Goal: Information Seeking & Learning: Learn about a topic

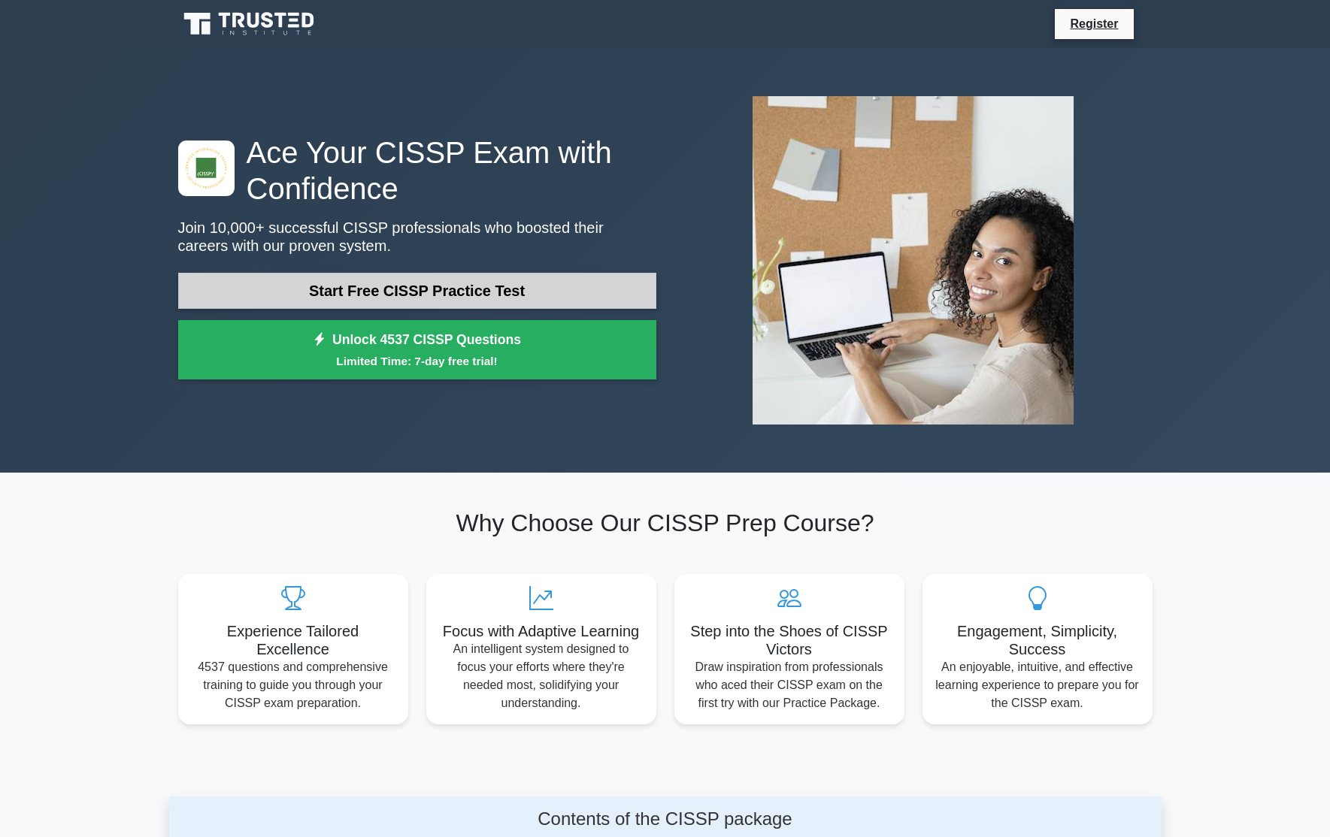
click at [389, 293] on link "Start Free CISSP Practice Test" at bounding box center [417, 291] width 478 height 36
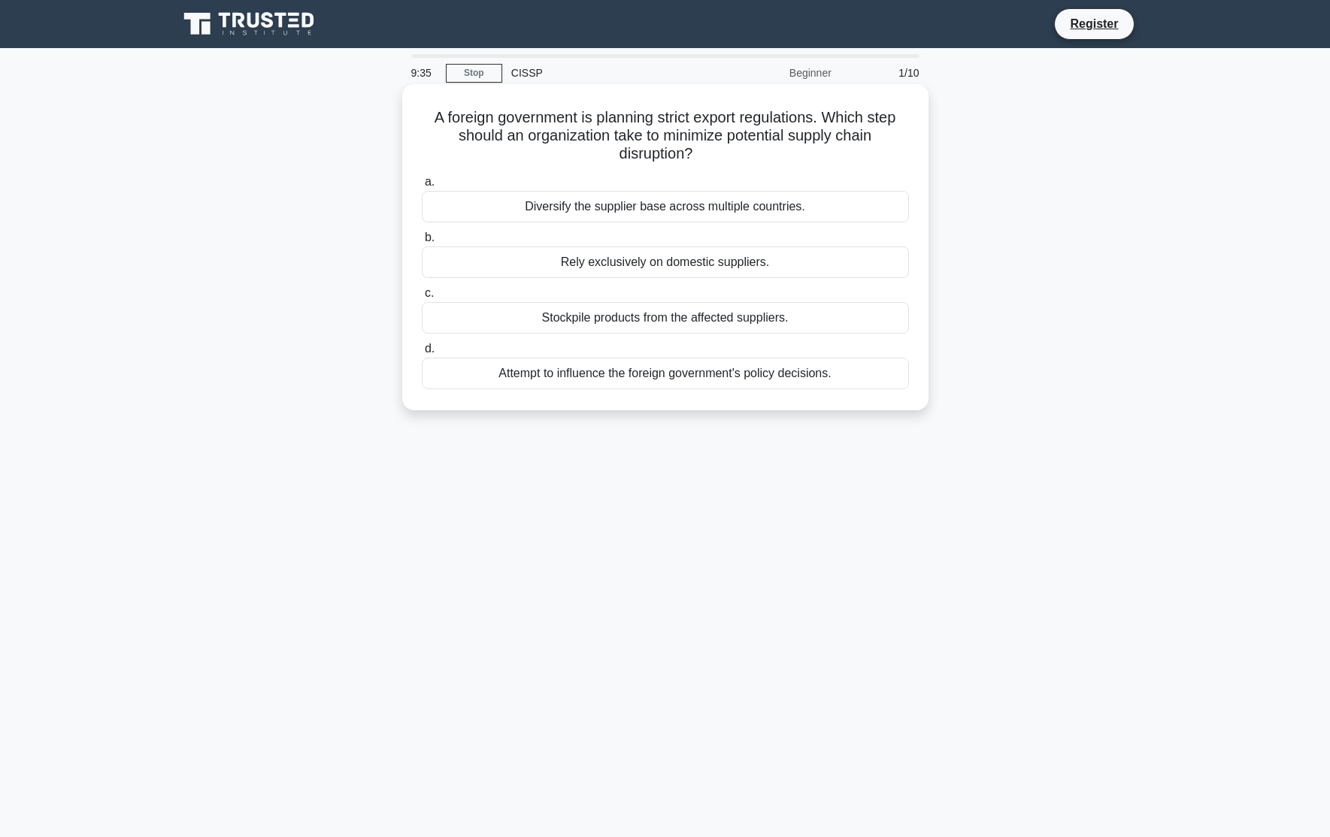
click at [561, 204] on div "Diversify the supplier base across multiple countries." at bounding box center [665, 207] width 487 height 32
click at [422, 187] on input "a. Diversify the supplier base across multiple countries." at bounding box center [422, 182] width 0 height 10
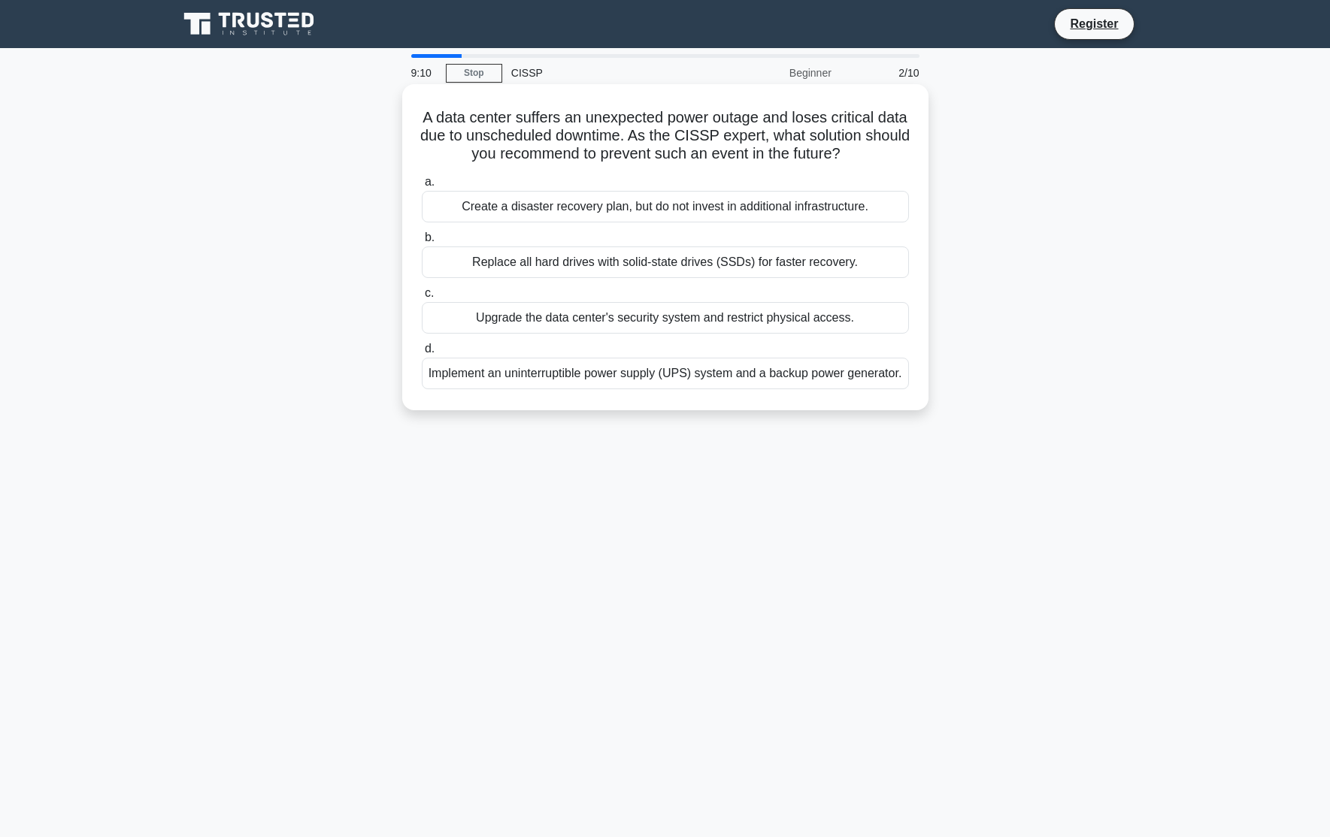
click at [580, 205] on div "Create a disaster recovery plan, but do not invest in additional infrastructure." at bounding box center [665, 207] width 487 height 32
click at [422, 187] on input "a. Create a disaster recovery plan, but do not invest in additional infrastruct…" at bounding box center [422, 182] width 0 height 10
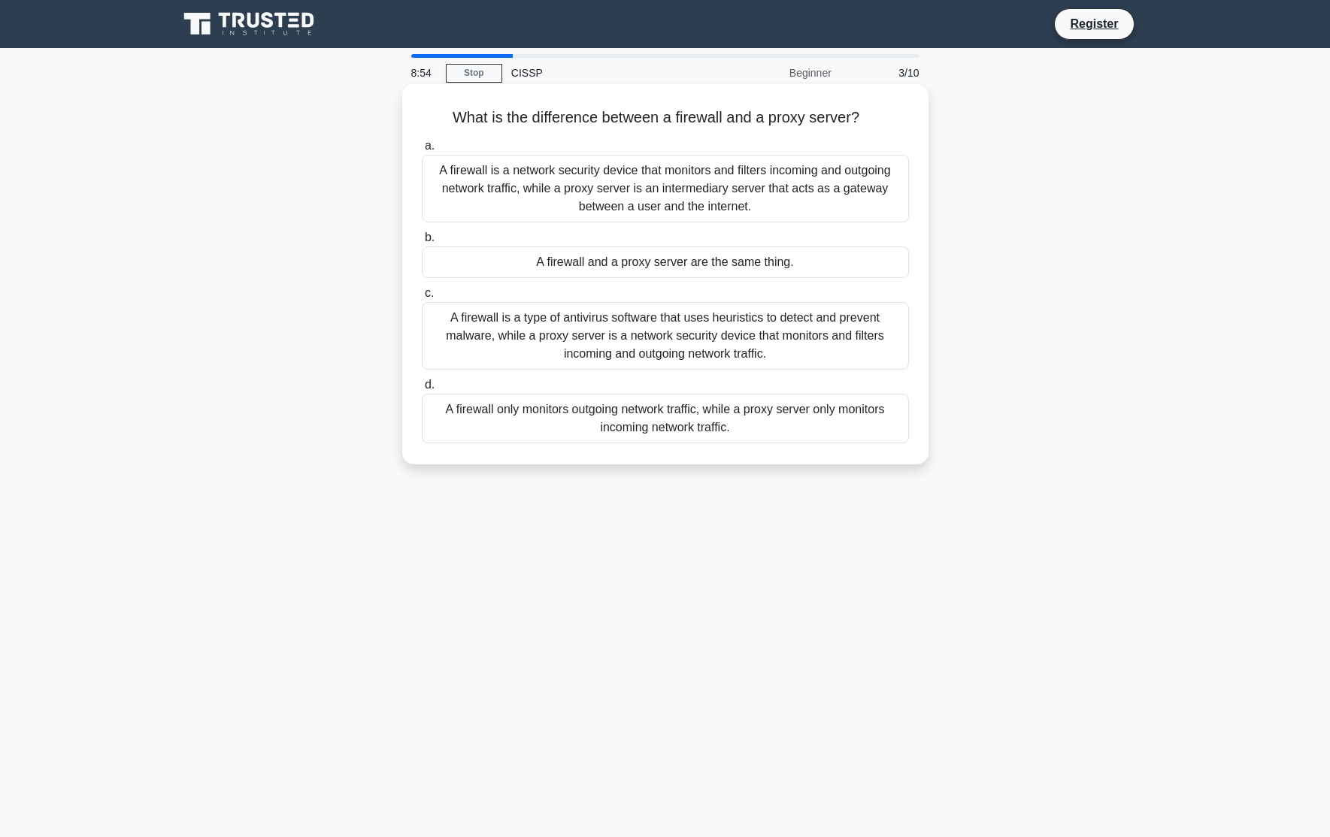
click at [521, 191] on div "A firewall is a network security device that monitors and filters incoming and …" at bounding box center [665, 189] width 487 height 68
click at [422, 151] on input "a. A firewall is a network security device that monitors and filters incoming a…" at bounding box center [422, 146] width 0 height 10
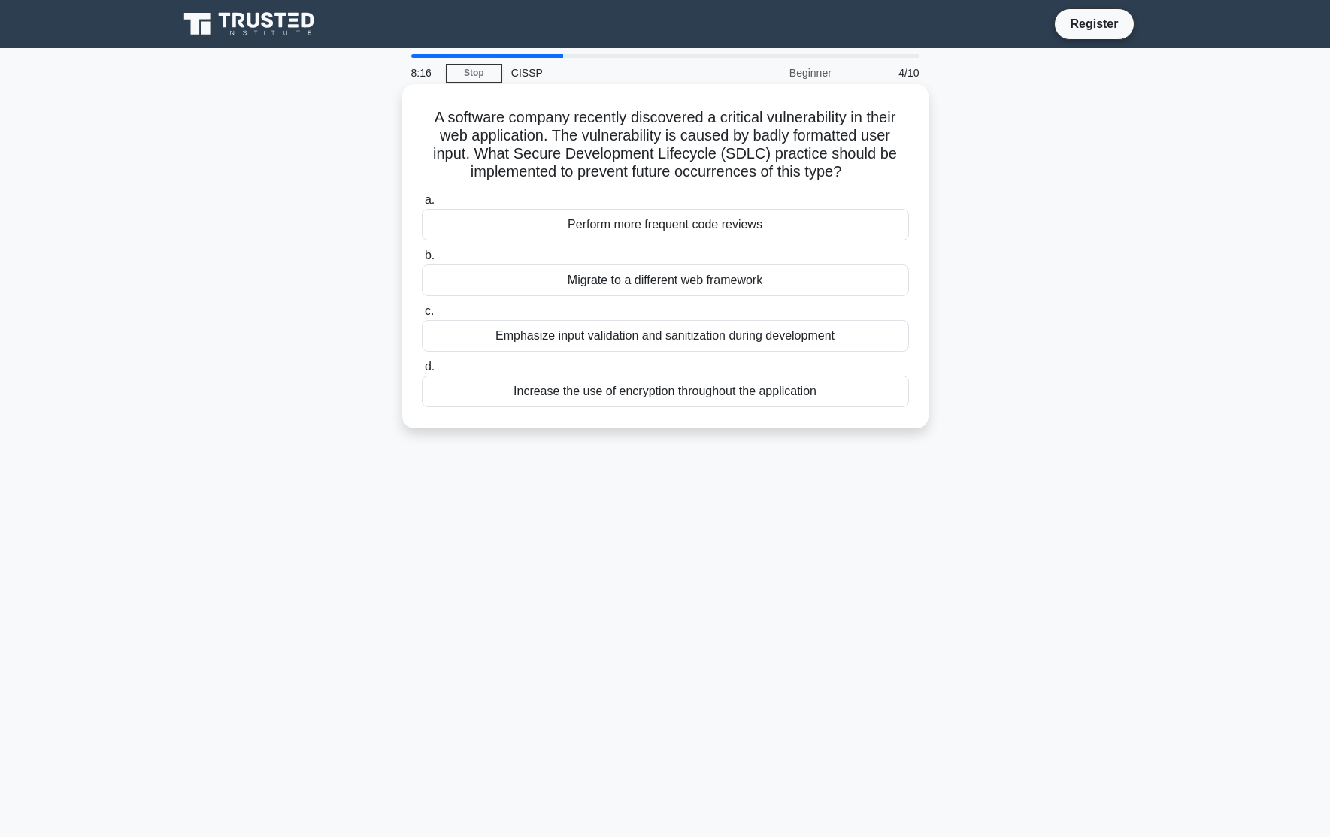
click at [587, 227] on div "Perform more frequent code reviews" at bounding box center [665, 225] width 487 height 32
click at [422, 205] on input "a. Perform more frequent code reviews" at bounding box center [422, 200] width 0 height 10
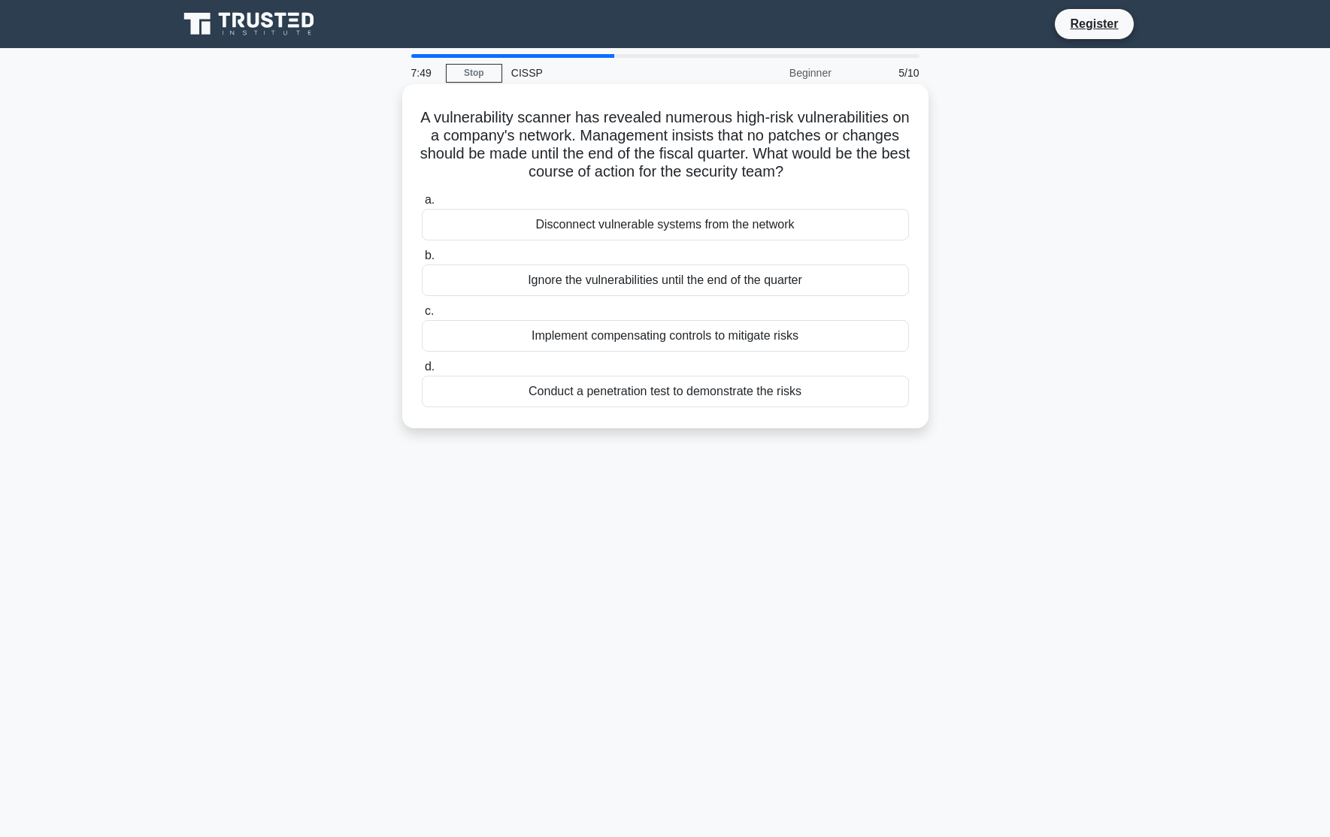
click at [512, 343] on div "Implement compensating controls to mitigate risks" at bounding box center [665, 336] width 487 height 32
click at [422, 316] on input "c. Implement compensating controls to mitigate risks" at bounding box center [422, 312] width 0 height 10
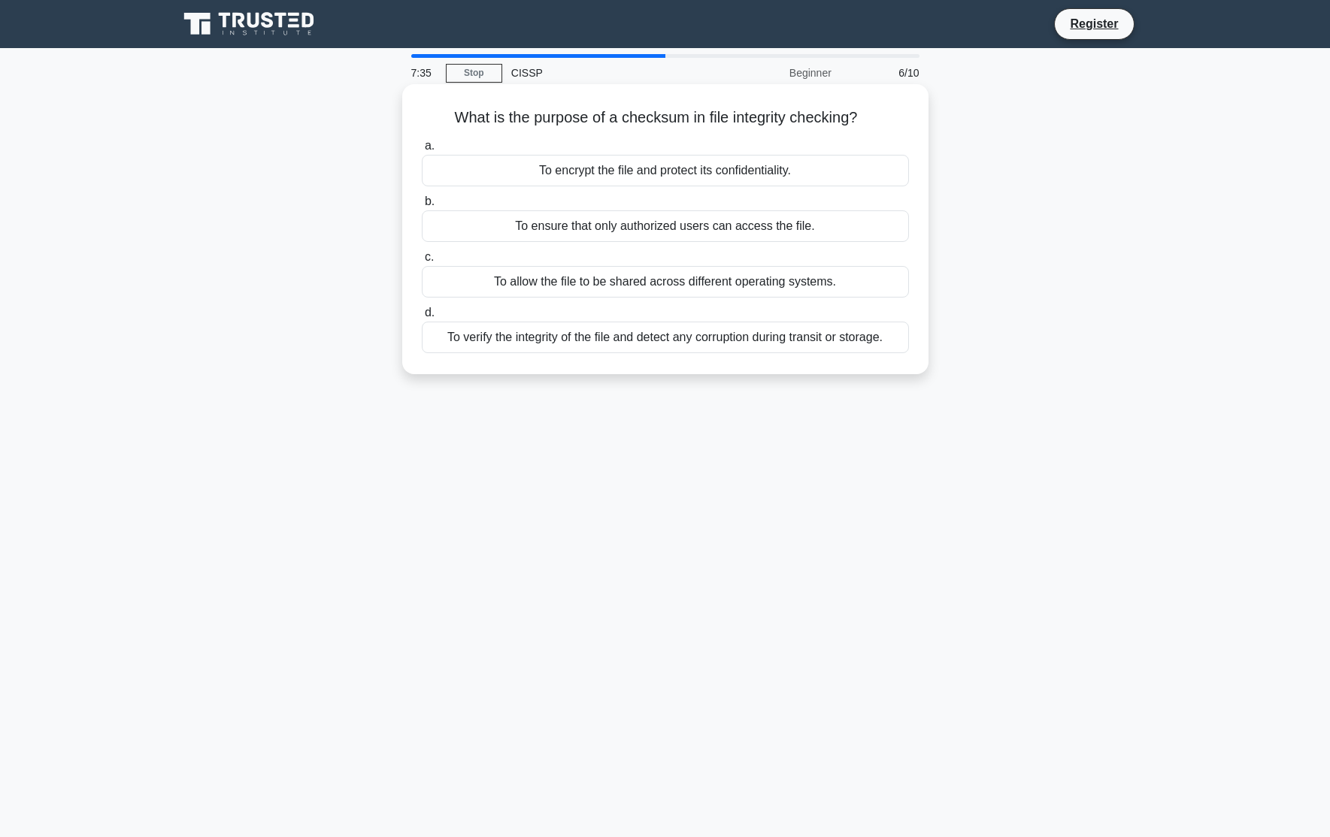
click at [533, 341] on div "To verify the integrity of the file and detect any corruption during transit or…" at bounding box center [665, 338] width 487 height 32
click at [422, 318] on input "d. To verify the integrity of the file and detect any corruption during transit…" at bounding box center [422, 313] width 0 height 10
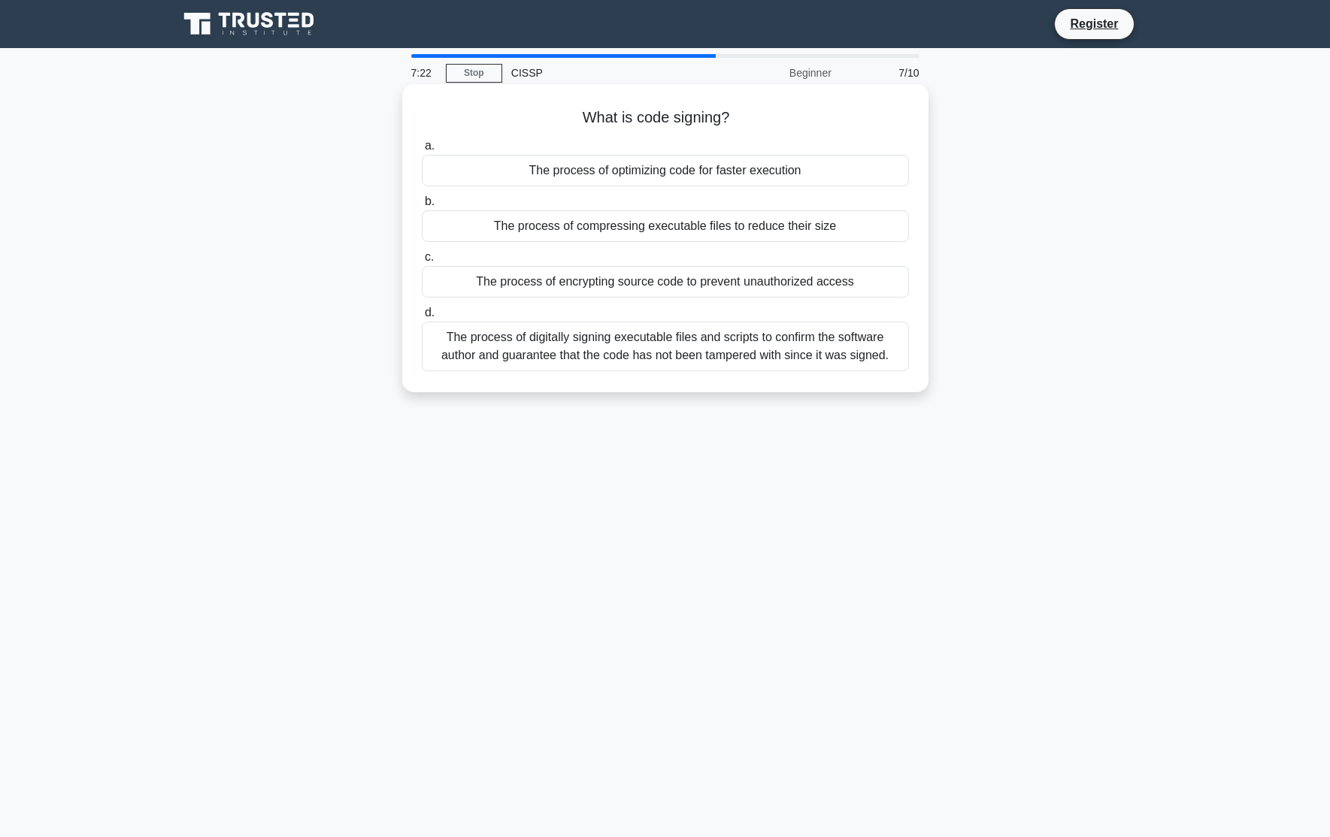
click at [570, 286] on div "The process of encrypting source code to prevent unauthorized access" at bounding box center [665, 282] width 487 height 32
click at [422, 262] on input "c. The process of encrypting source code to prevent unauthorized access" at bounding box center [422, 258] width 0 height 10
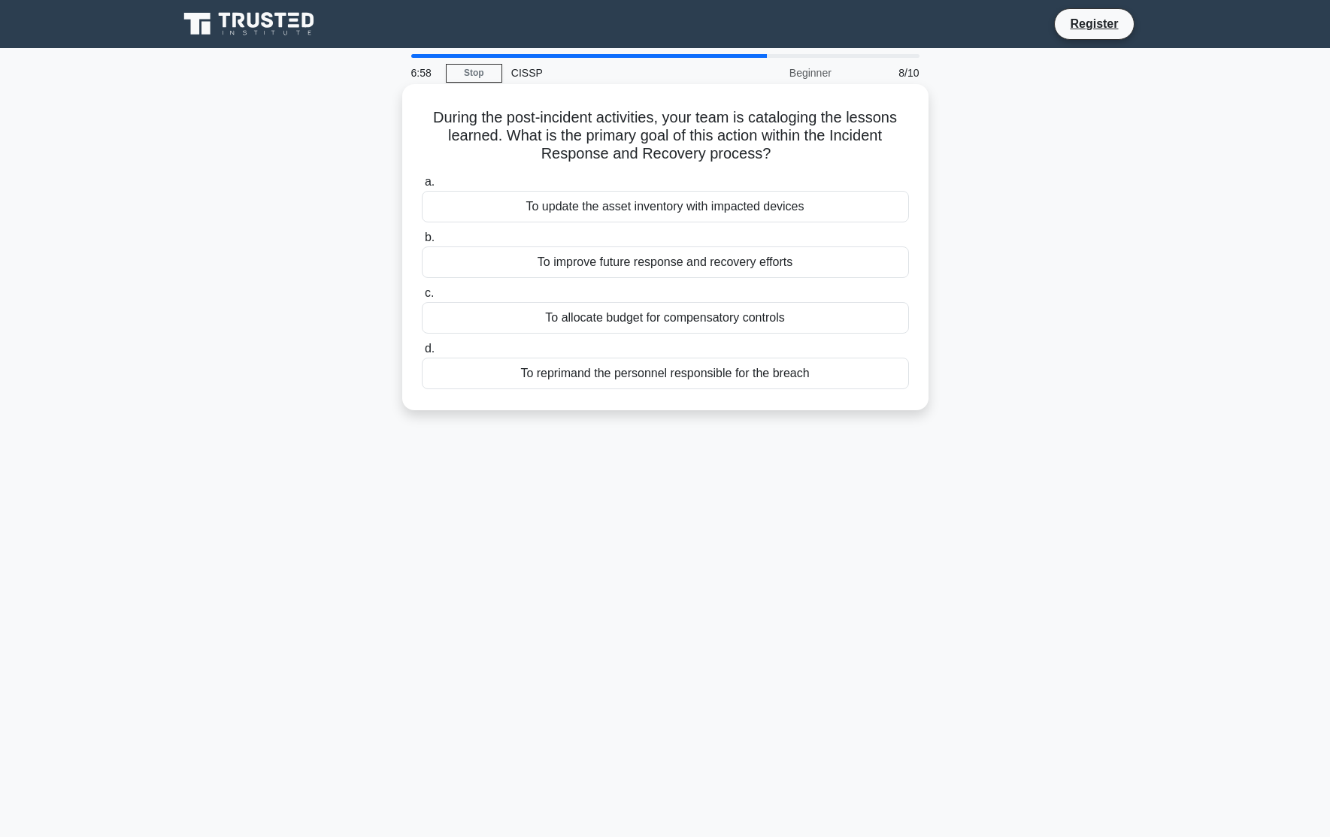
click at [589, 268] on div "To improve future response and recovery efforts" at bounding box center [665, 263] width 487 height 32
click at [422, 243] on input "b. To improve future response and recovery efforts" at bounding box center [422, 238] width 0 height 10
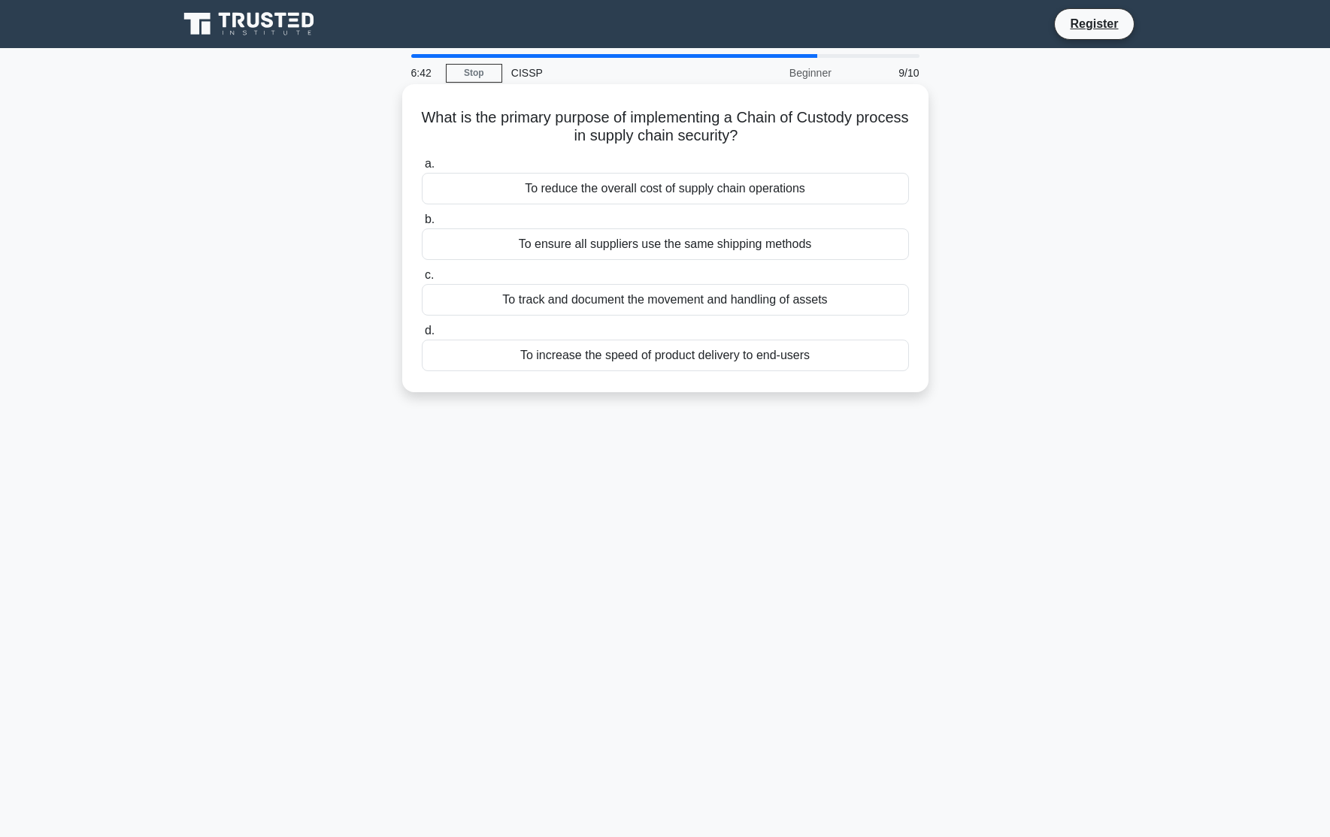
click at [573, 300] on div "To track and document the movement and handling of assets" at bounding box center [665, 300] width 487 height 32
click at [422, 280] on input "c. To track and document the movement and handling of assets" at bounding box center [422, 276] width 0 height 10
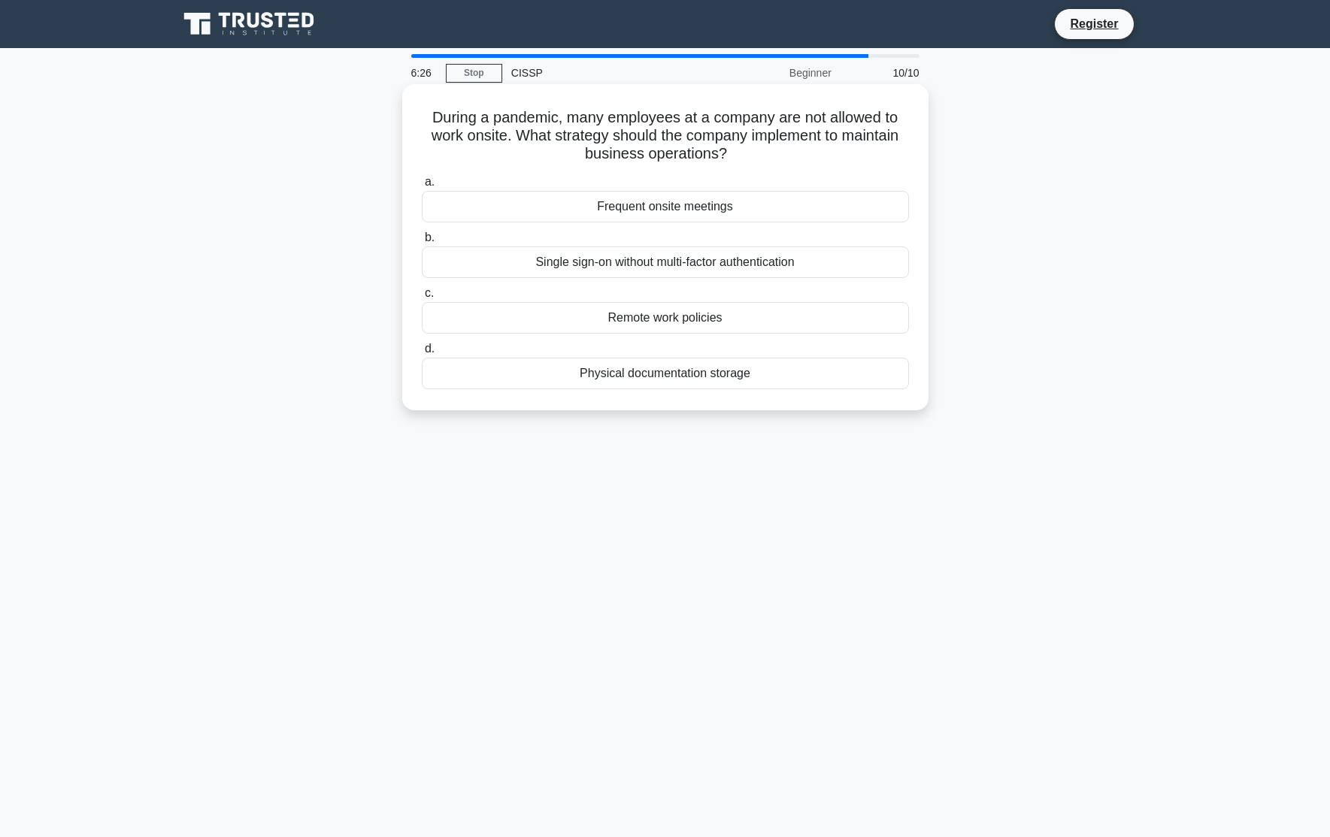
click at [546, 328] on div "Remote work policies" at bounding box center [665, 318] width 487 height 32
click at [422, 298] on input "c. Remote work policies" at bounding box center [422, 294] width 0 height 10
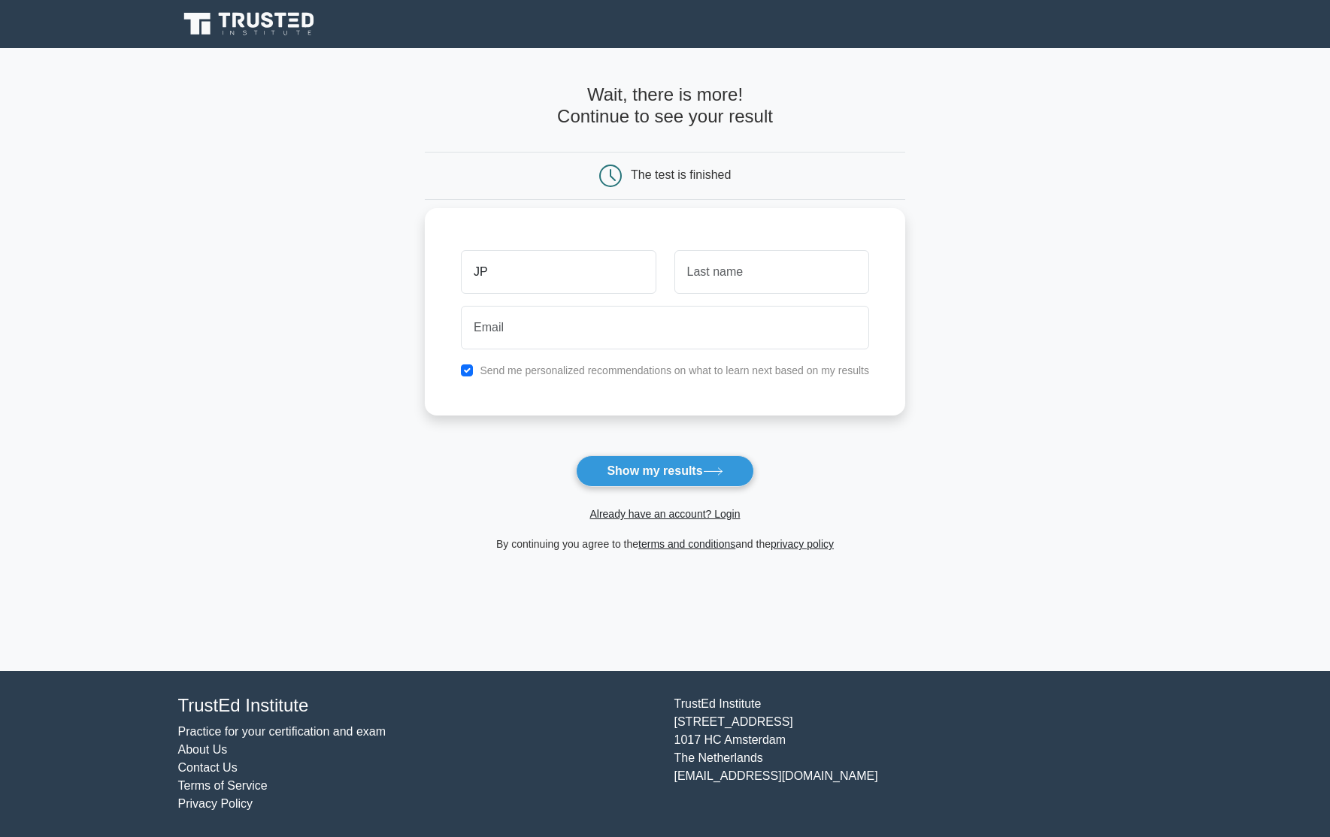
type input "JP"
click at [716, 276] on input "text" at bounding box center [771, 272] width 195 height 44
type input "Fragoso"
click at [646, 345] on input "email" at bounding box center [665, 328] width 408 height 44
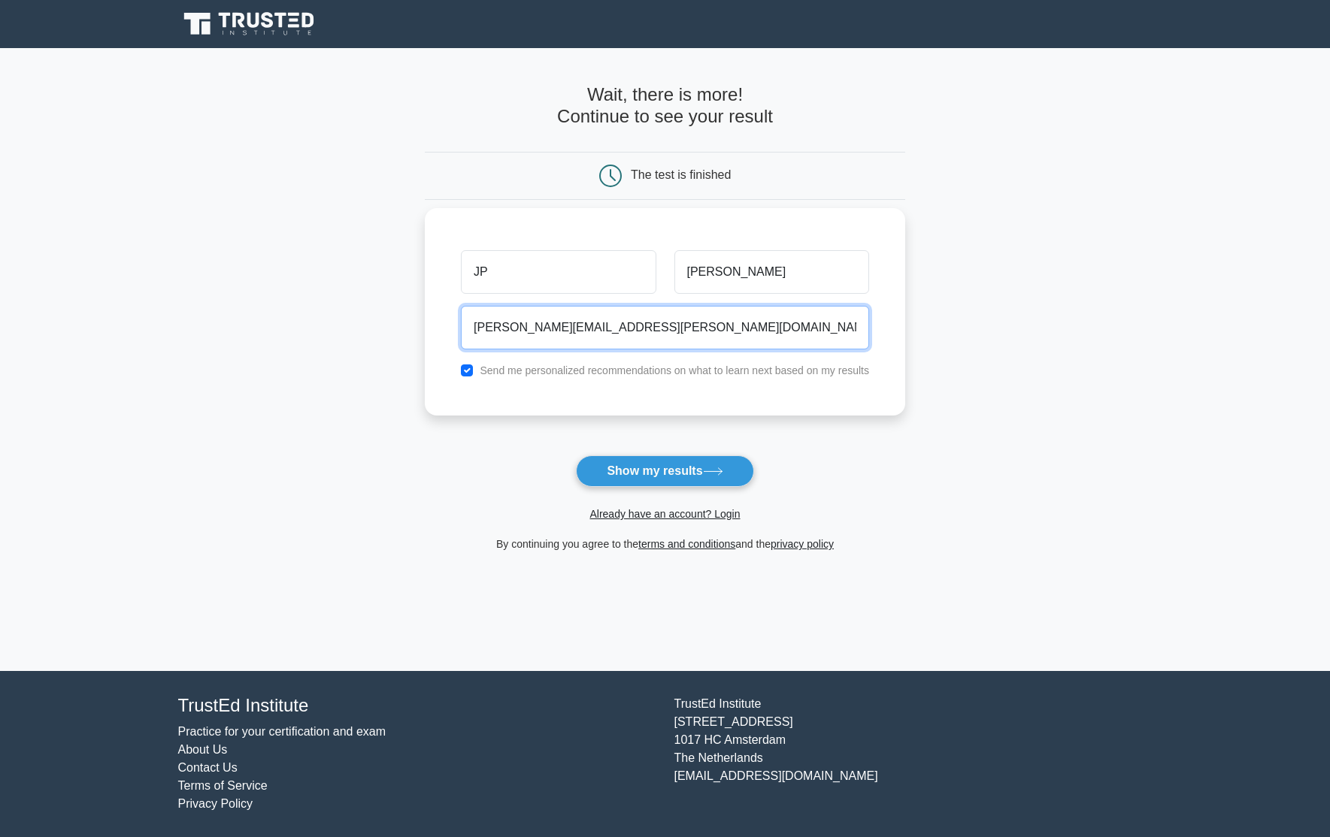
type input "juan.fragoso@scitum.com.mx"
click at [466, 371] on input "checkbox" at bounding box center [467, 371] width 12 height 12
checkbox input "false"
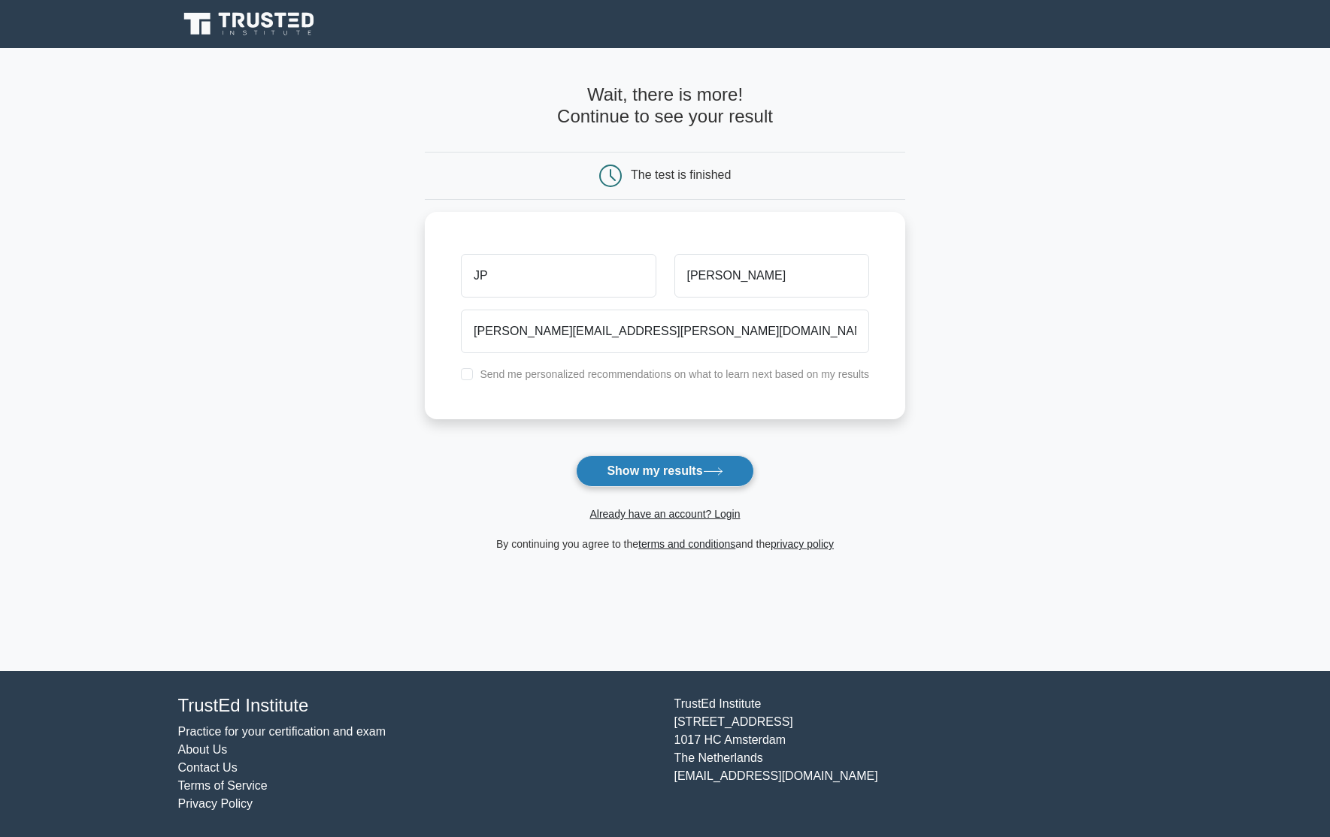
click at [665, 471] on button "Show my results" at bounding box center [664, 471] width 177 height 32
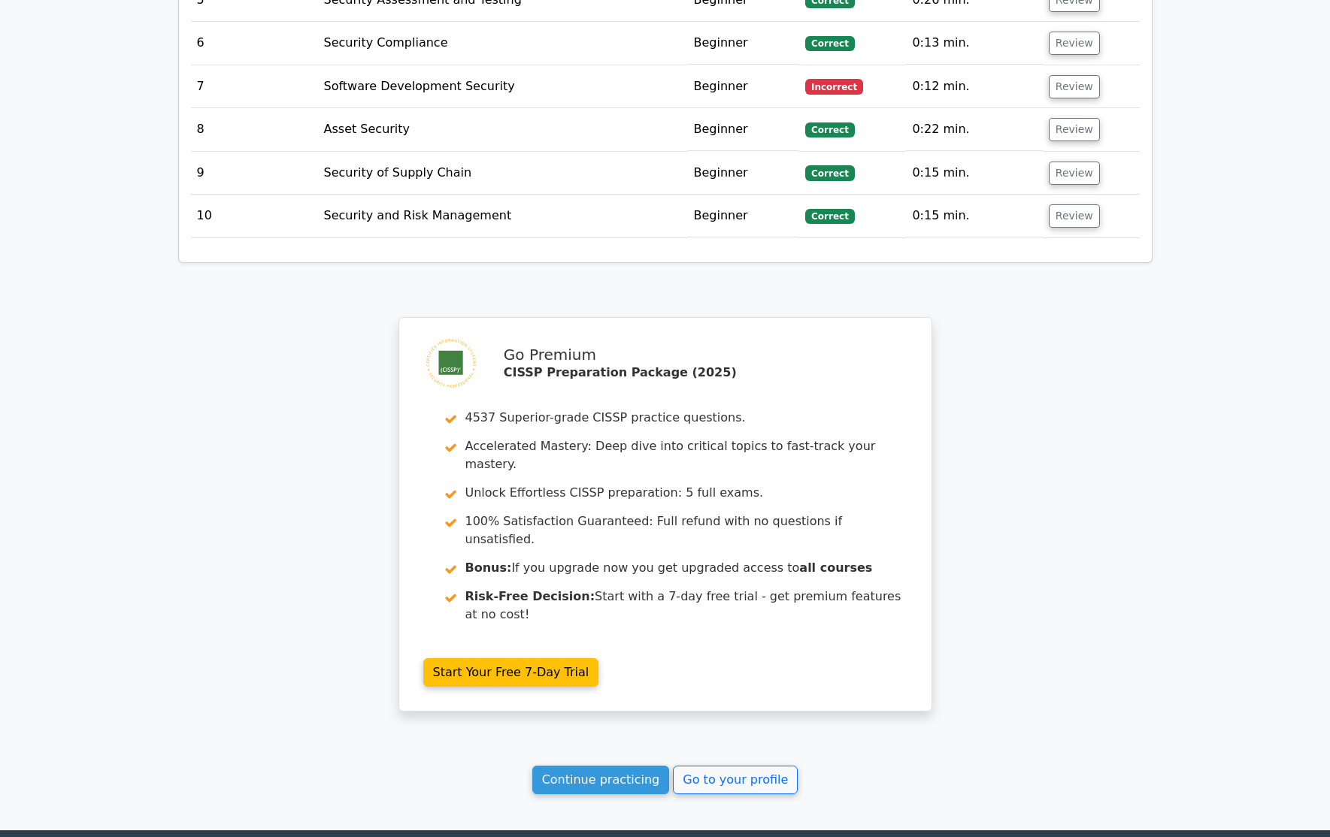
scroll to position [2180, 0]
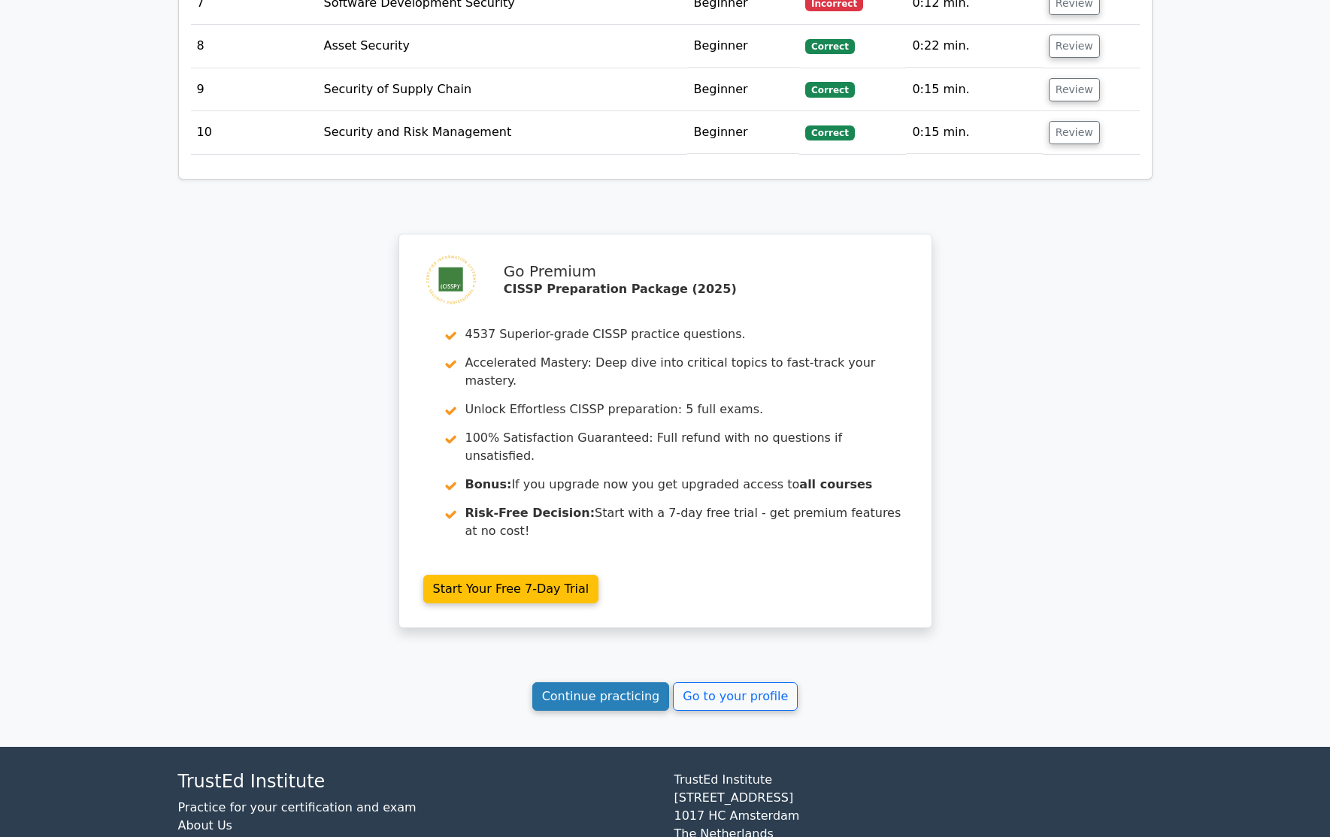
click at [589, 682] on link "Continue practicing" at bounding box center [601, 696] width 138 height 29
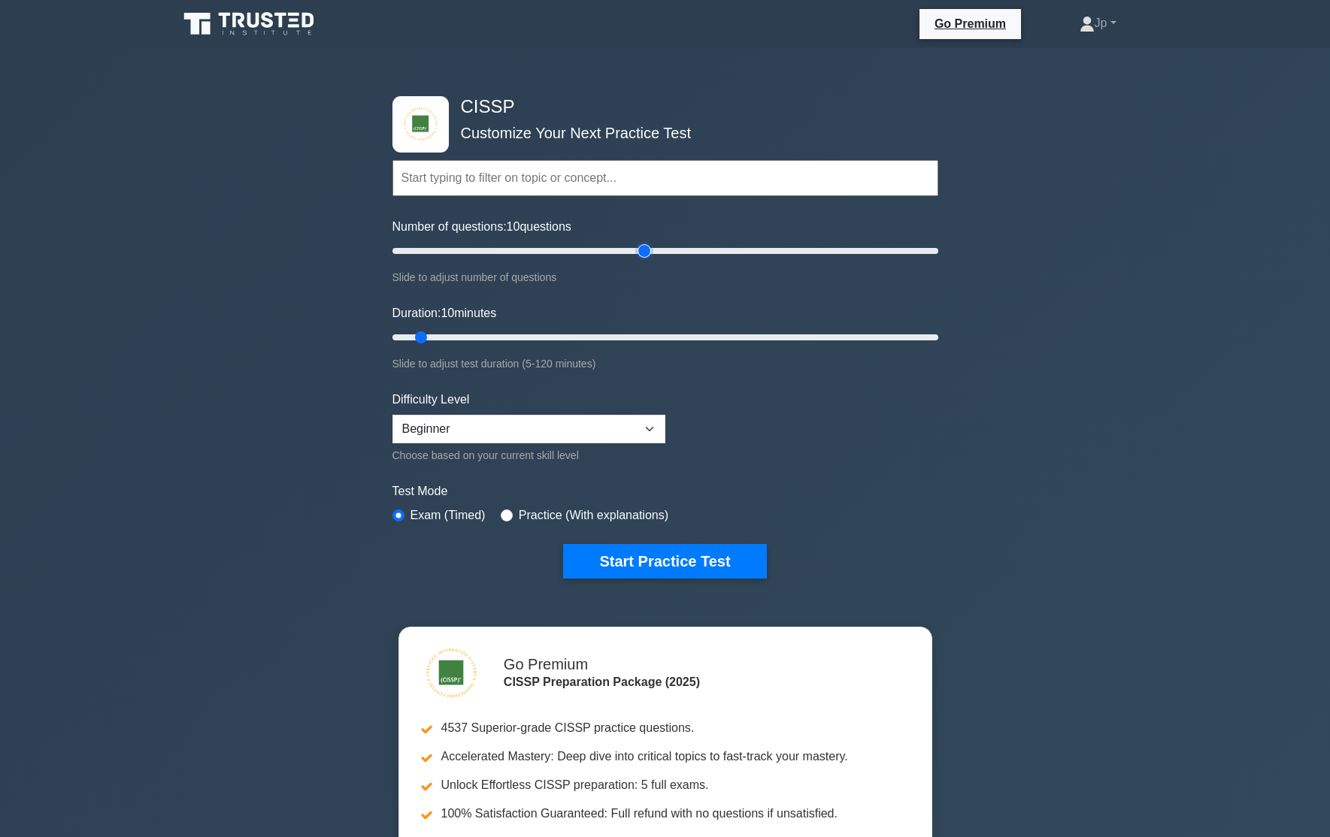
click at [646, 252] on input "Number of questions: 10 questions" at bounding box center [665, 251] width 546 height 18
click at [664, 252] on input "Number of questions: 95 questions" at bounding box center [665, 251] width 546 height 18
type input "100"
click at [664, 254] on input "Number of questions: 100 questions" at bounding box center [665, 251] width 546 height 18
type input "60"
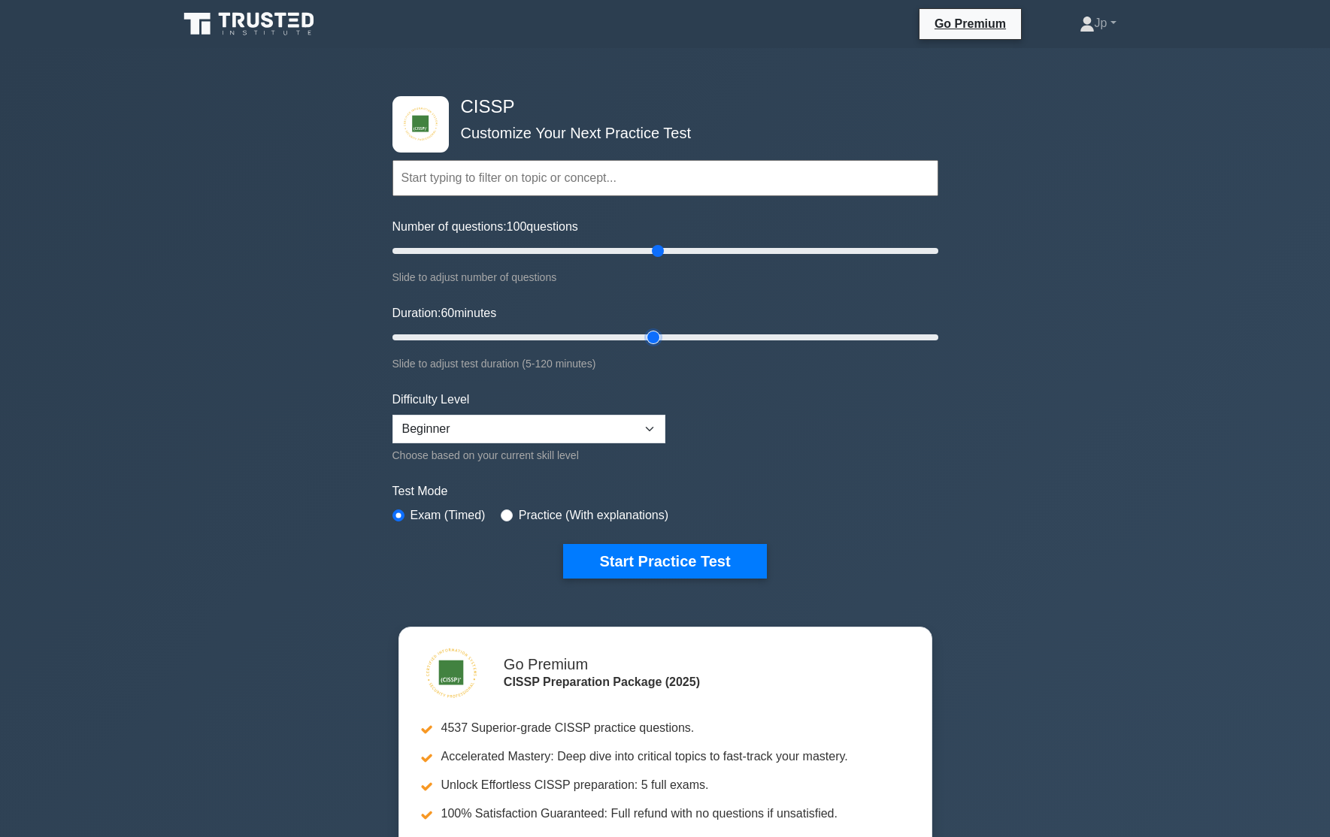
click at [659, 335] on input "Duration: 60 minutes" at bounding box center [665, 337] width 546 height 18
click at [657, 335] on input "Duration: 60 minutes" at bounding box center [665, 337] width 546 height 18
click at [444, 432] on select "Beginner Intermediate Expert" at bounding box center [528, 429] width 273 height 29
select select "expert"
click at [392, 415] on select "Beginner Intermediate Expert" at bounding box center [528, 429] width 273 height 29
